Goal: Find specific page/section: Find specific page/section

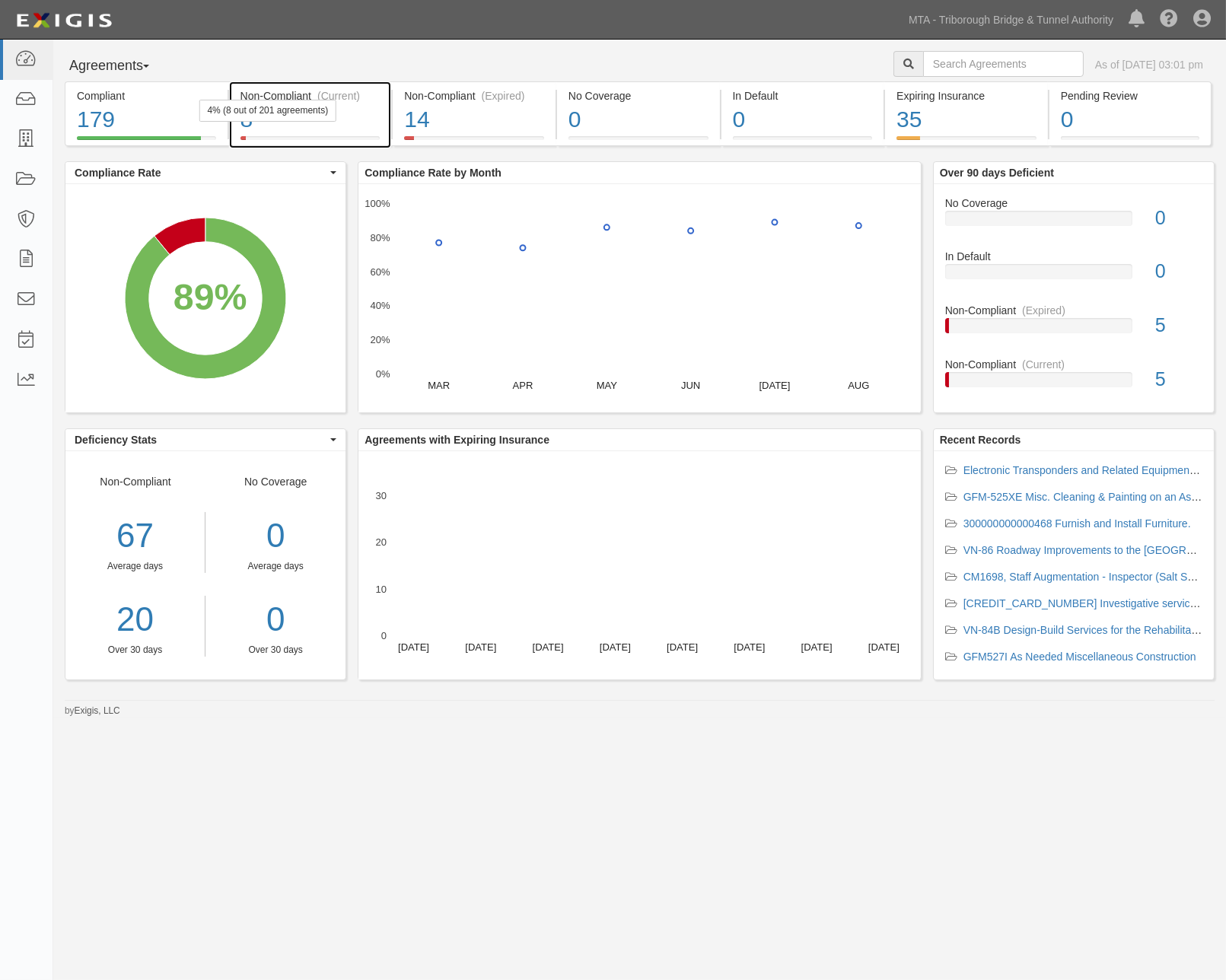
click at [373, 124] on div "8" at bounding box center [310, 119] width 140 height 32
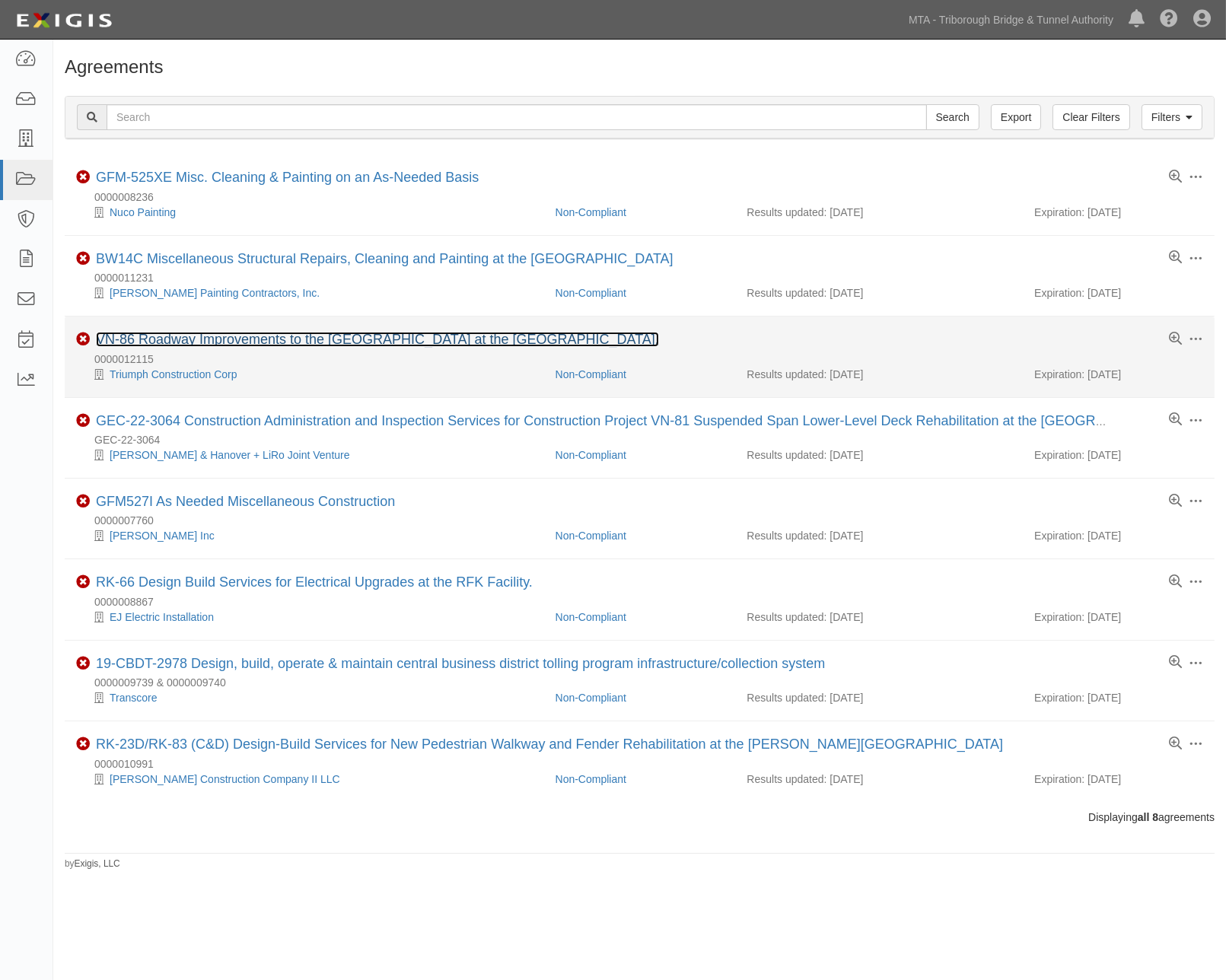
click at [268, 334] on link "VN-86 Roadway Improvements to the [GEOGRAPHIC_DATA] at the [GEOGRAPHIC_DATA]." at bounding box center [378, 339] width 564 height 15
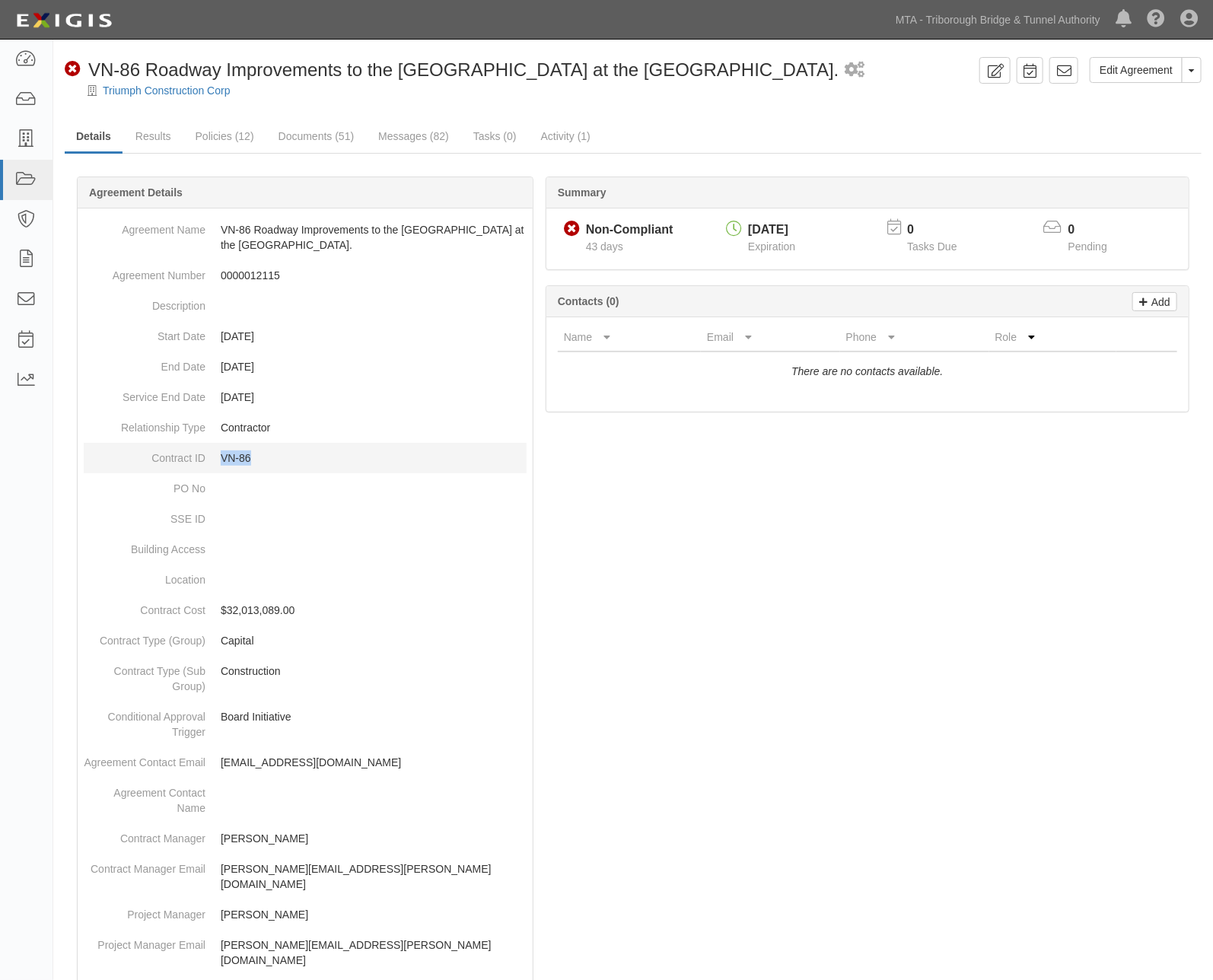
drag, startPoint x: 256, startPoint y: 457, endPoint x: 219, endPoint y: 458, distance: 37.0
click at [219, 458] on dd "VN-86" at bounding box center [305, 458] width 443 height 31
copy p "VN-86"
click at [216, 134] on link "Policies (12)" at bounding box center [225, 137] width 81 height 32
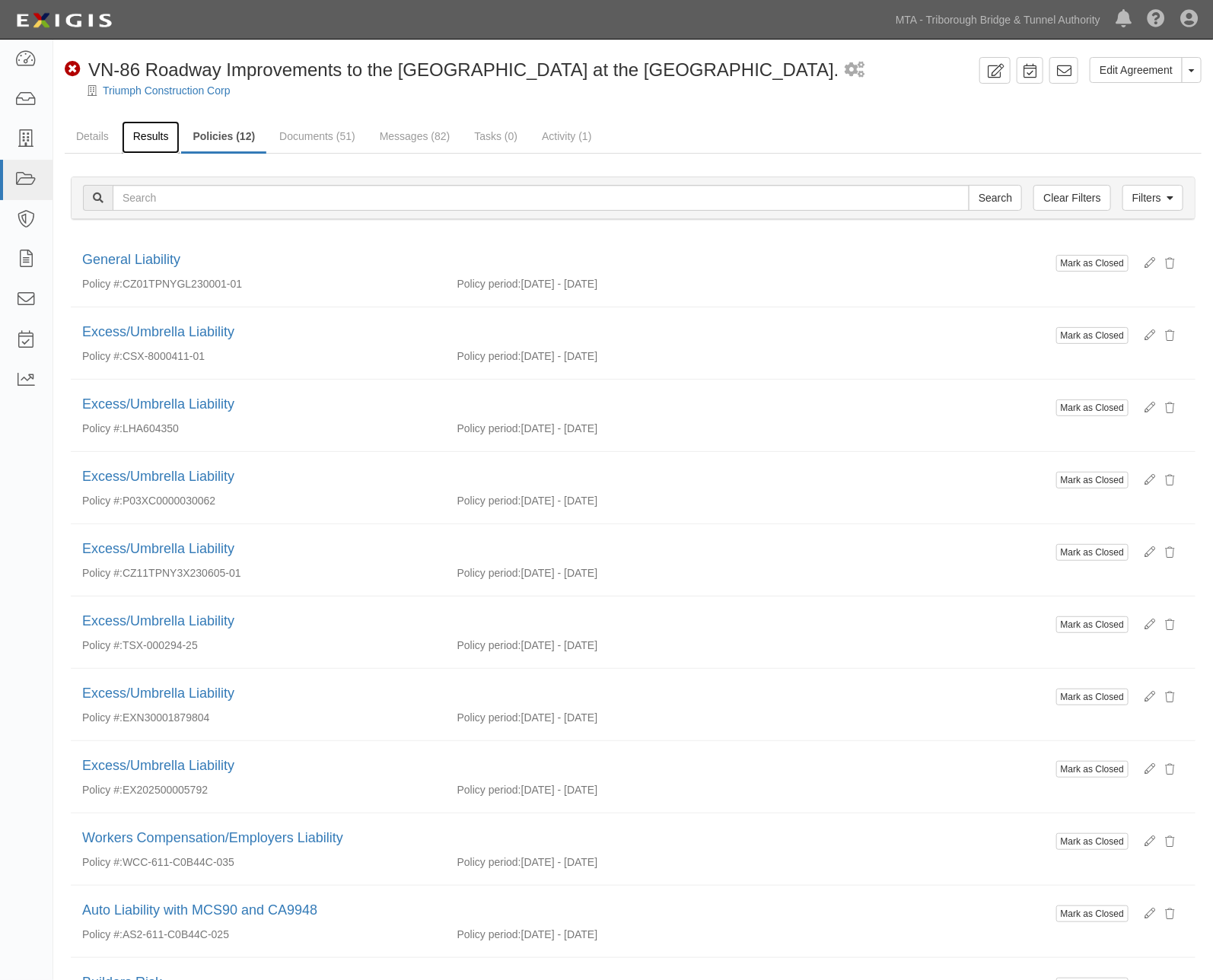
click at [149, 126] on link "Results" at bounding box center [151, 137] width 59 height 32
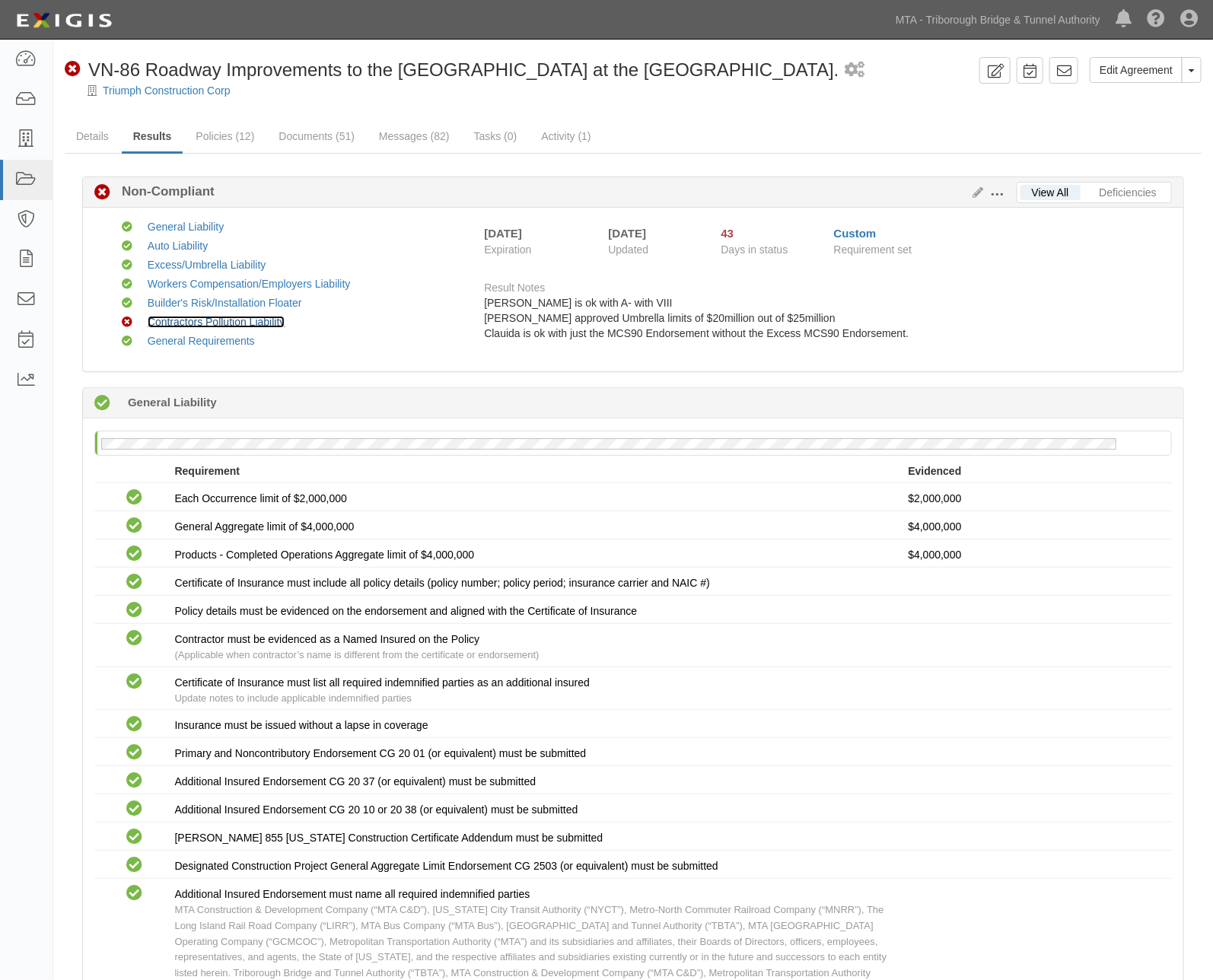
click at [249, 322] on link "Contractors Pollution Liability" at bounding box center [217, 322] width 138 height 12
click at [1186, 21] on icon at bounding box center [1188, 20] width 17 height 18
click at [1130, 88] on link "Sign Out" at bounding box center [1144, 89] width 120 height 31
